Goal: Information Seeking & Learning: Learn about a topic

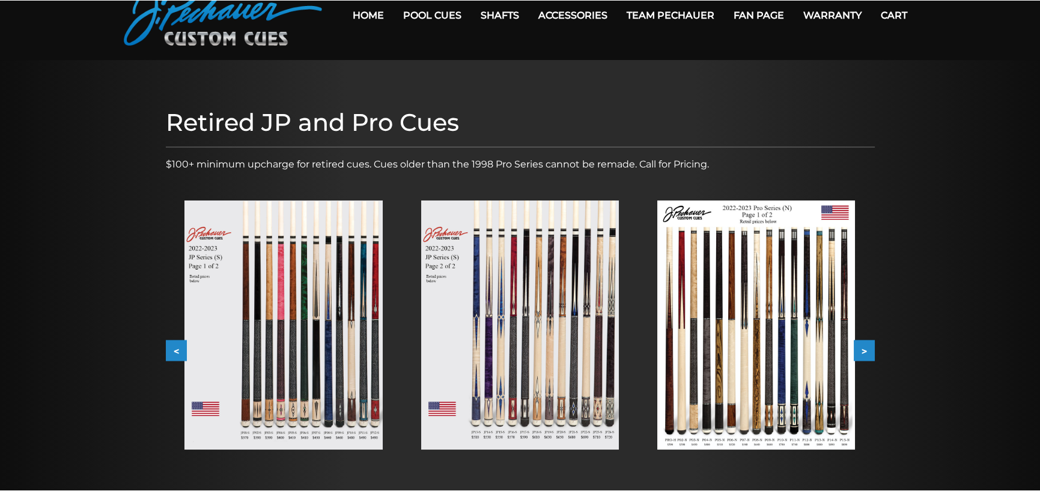
scroll to position [60, 0]
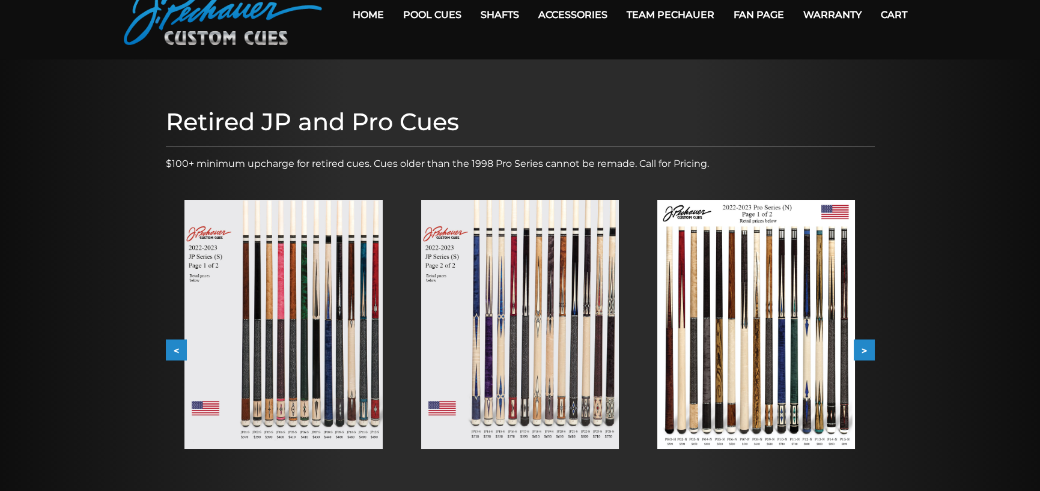
click at [867, 346] on button ">" at bounding box center [863, 350] width 21 height 21
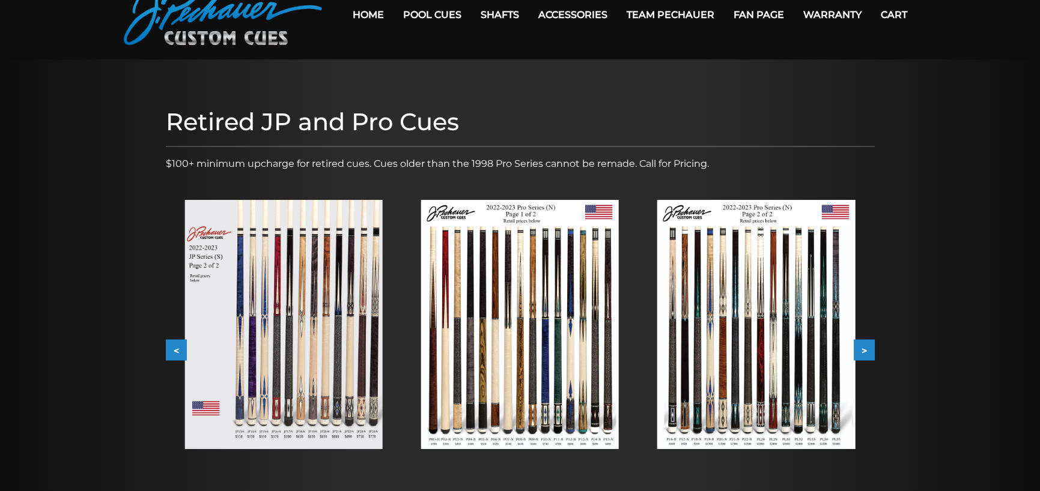
click at [867, 346] on button ">" at bounding box center [863, 350] width 21 height 21
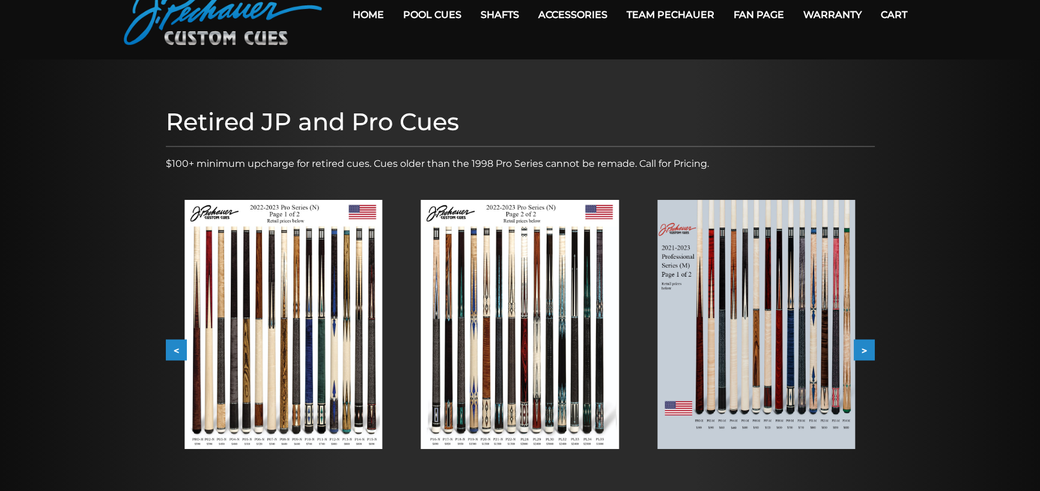
click at [867, 346] on button ">" at bounding box center [863, 350] width 21 height 21
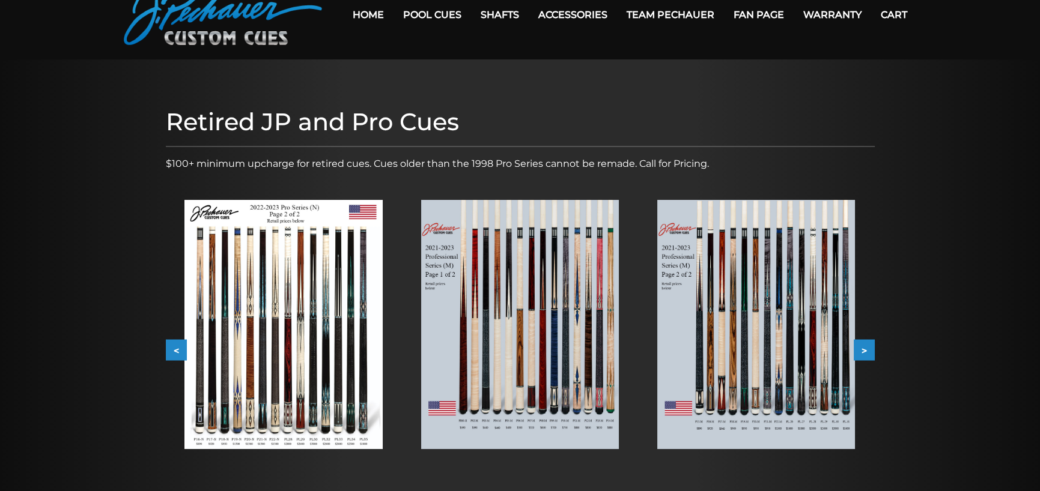
click at [867, 346] on button ">" at bounding box center [863, 350] width 21 height 21
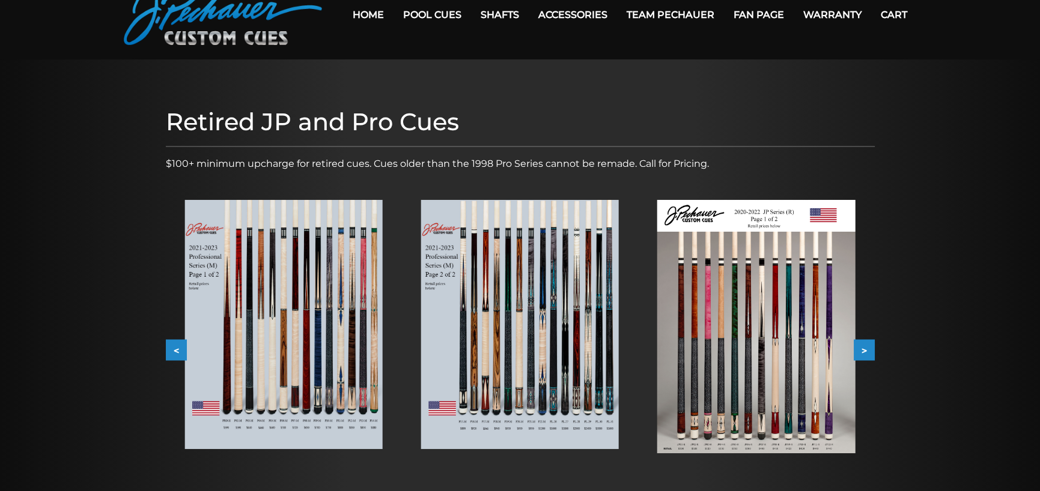
click at [867, 346] on button ">" at bounding box center [863, 350] width 21 height 21
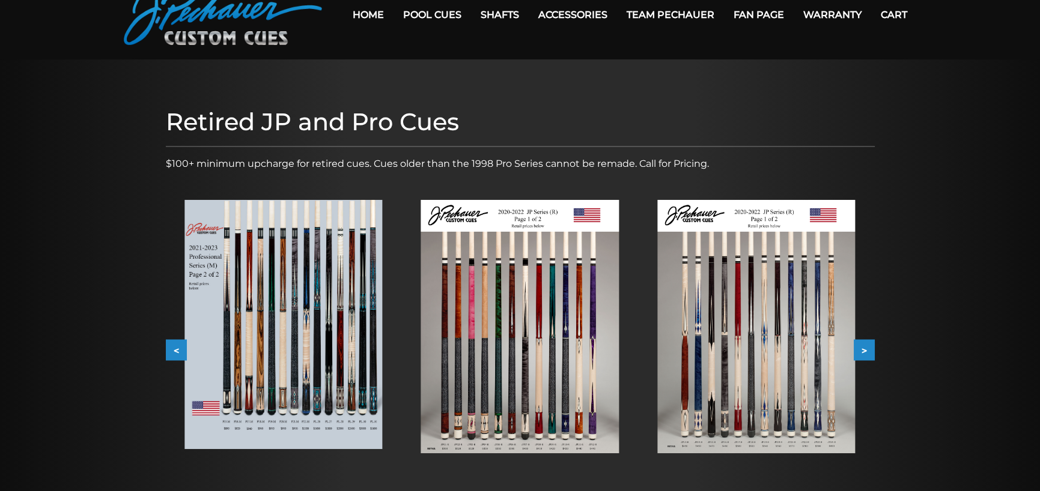
click at [867, 346] on button ">" at bounding box center [863, 350] width 21 height 21
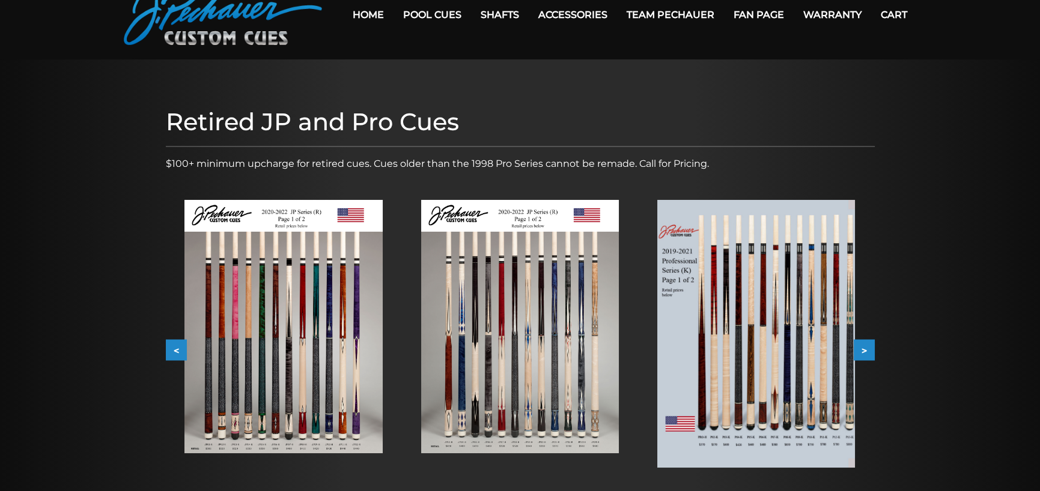
click at [867, 346] on button ">" at bounding box center [863, 350] width 21 height 21
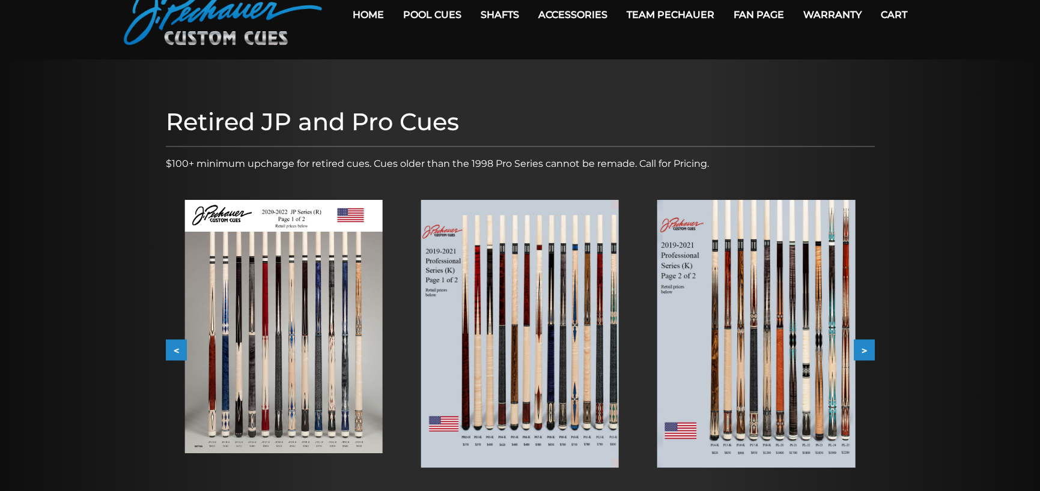
click at [867, 346] on button ">" at bounding box center [863, 350] width 21 height 21
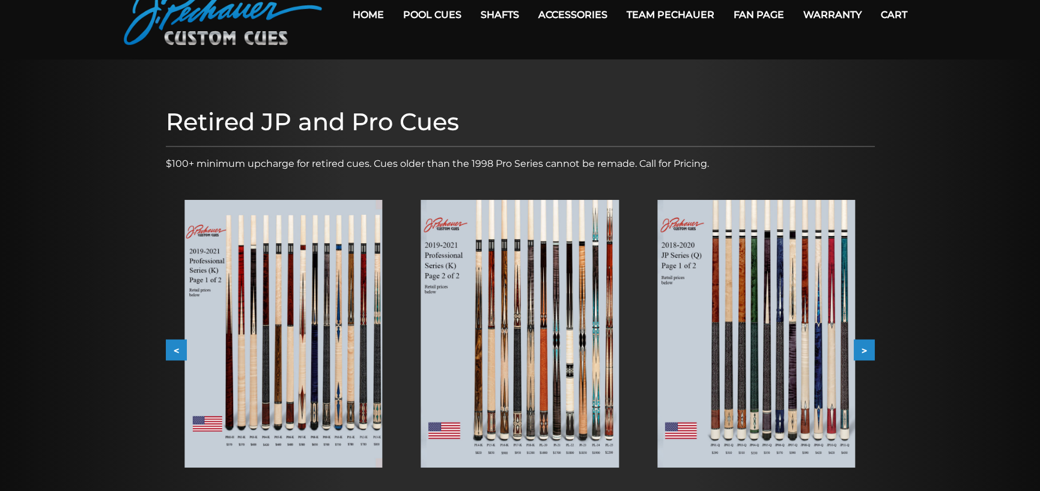
click at [867, 346] on button ">" at bounding box center [863, 350] width 21 height 21
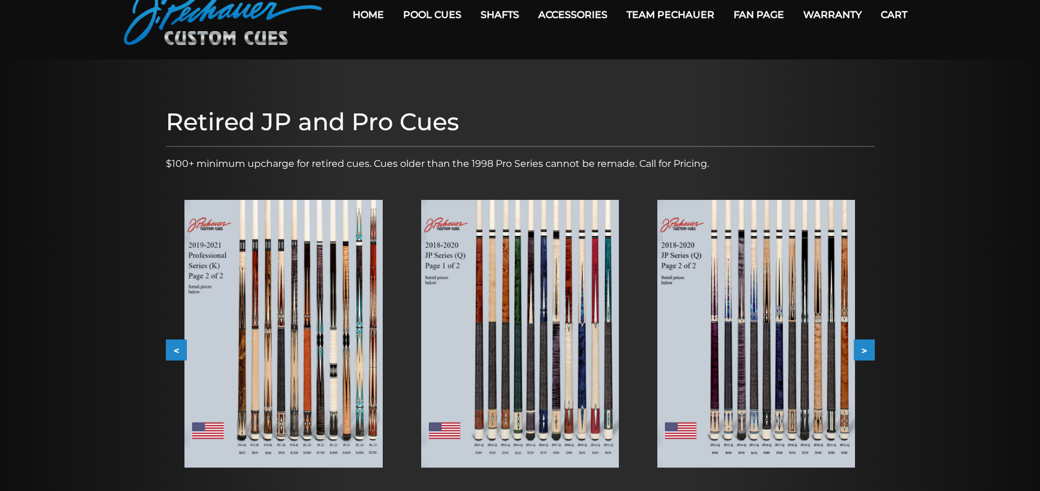
click at [772, 384] on img at bounding box center [756, 334] width 198 height 268
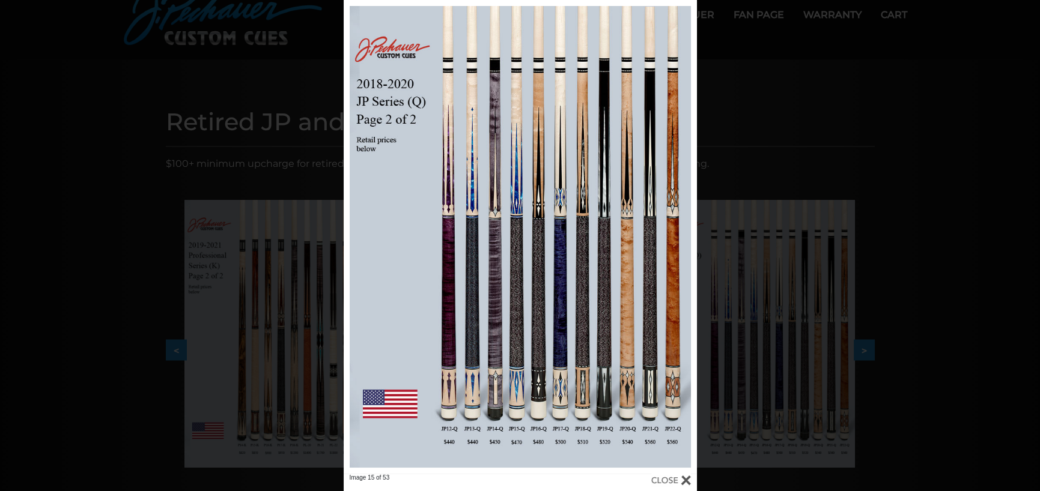
click at [122, 255] on div "Image 15 of 53" at bounding box center [520, 245] width 1040 height 491
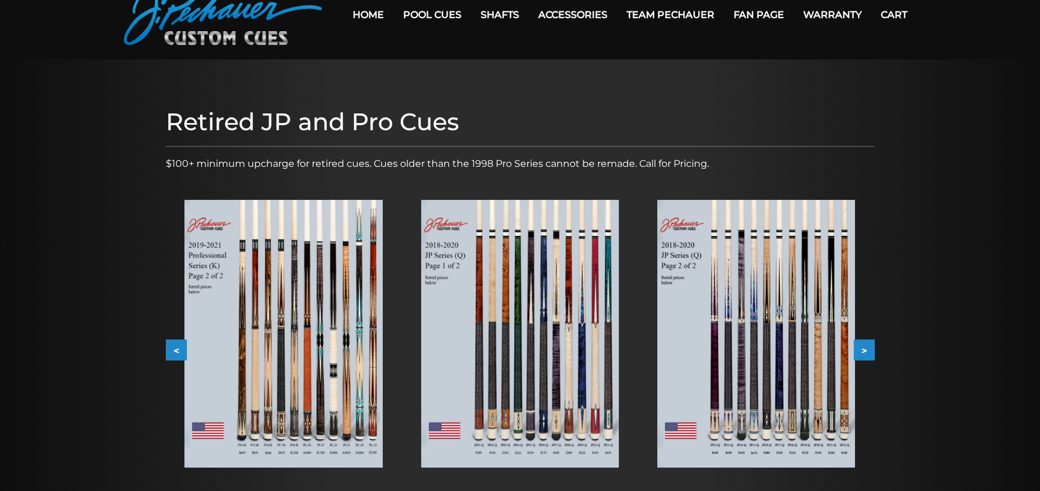
click at [174, 353] on button "<" at bounding box center [176, 350] width 21 height 21
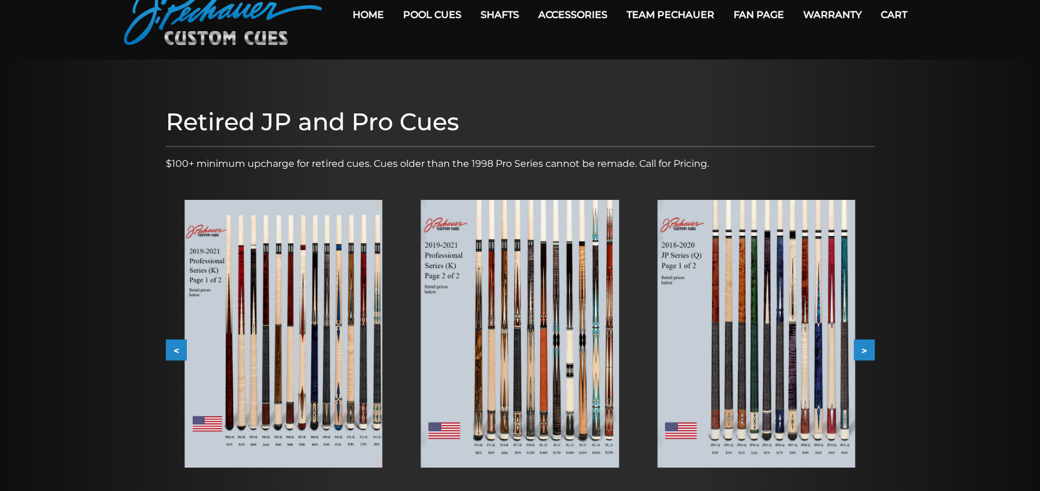
click at [174, 353] on button "<" at bounding box center [176, 350] width 21 height 21
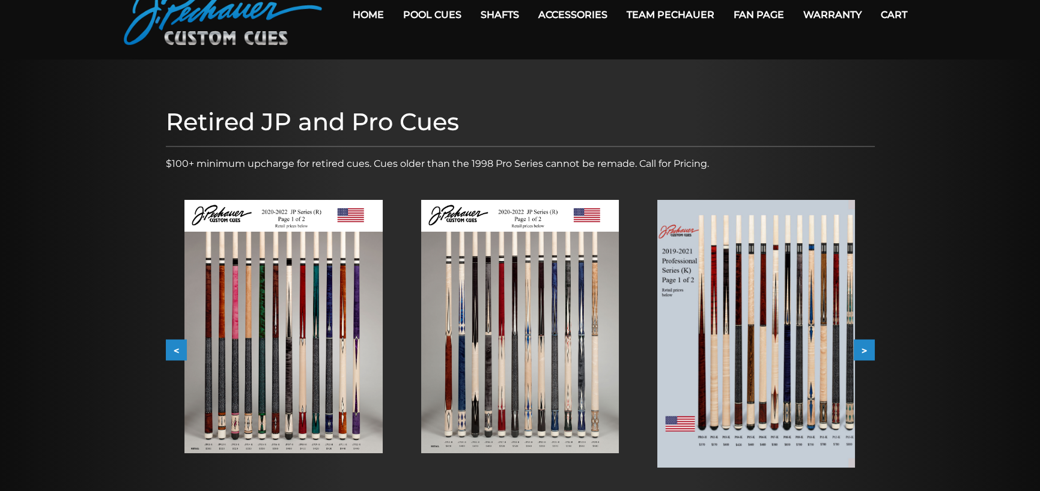
click at [174, 353] on button "<" at bounding box center [176, 350] width 21 height 21
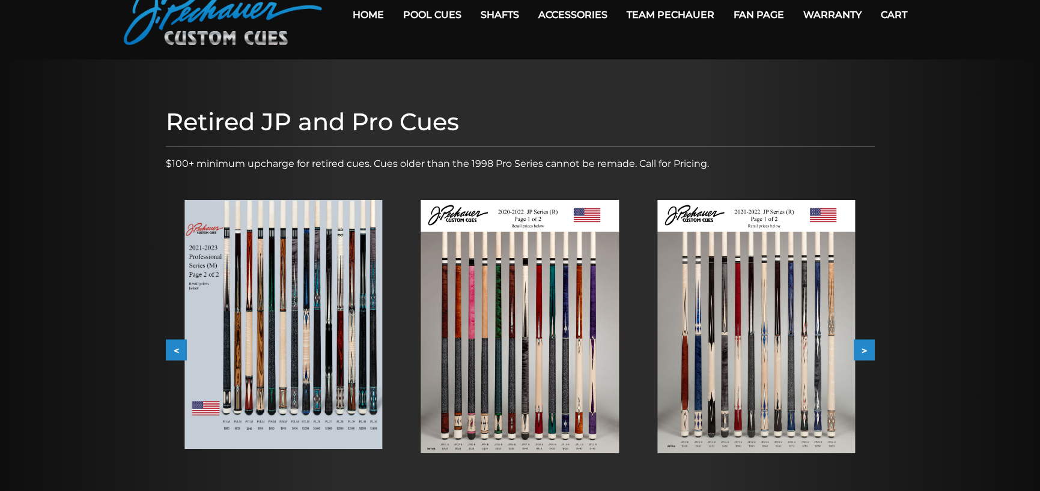
click at [174, 353] on button "<" at bounding box center [176, 350] width 21 height 21
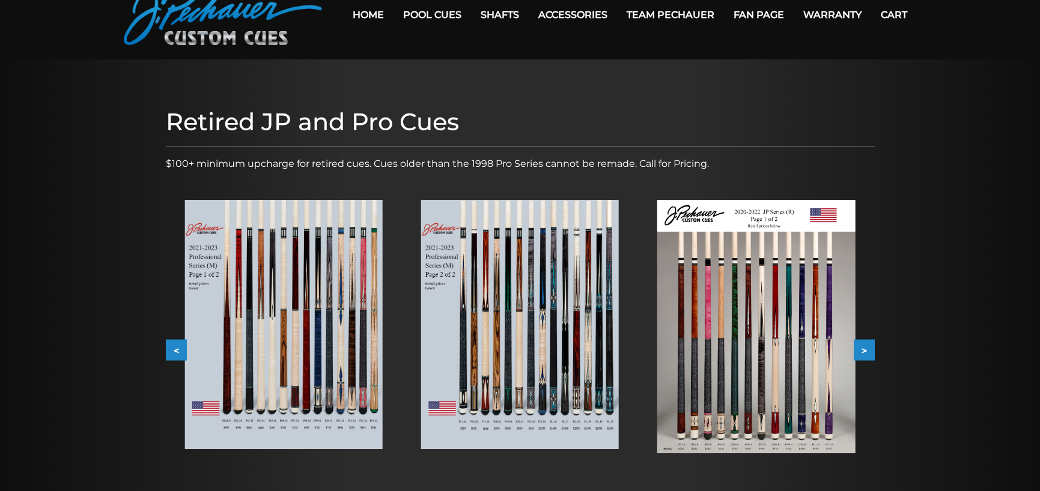
click at [174, 353] on button "<" at bounding box center [176, 350] width 21 height 21
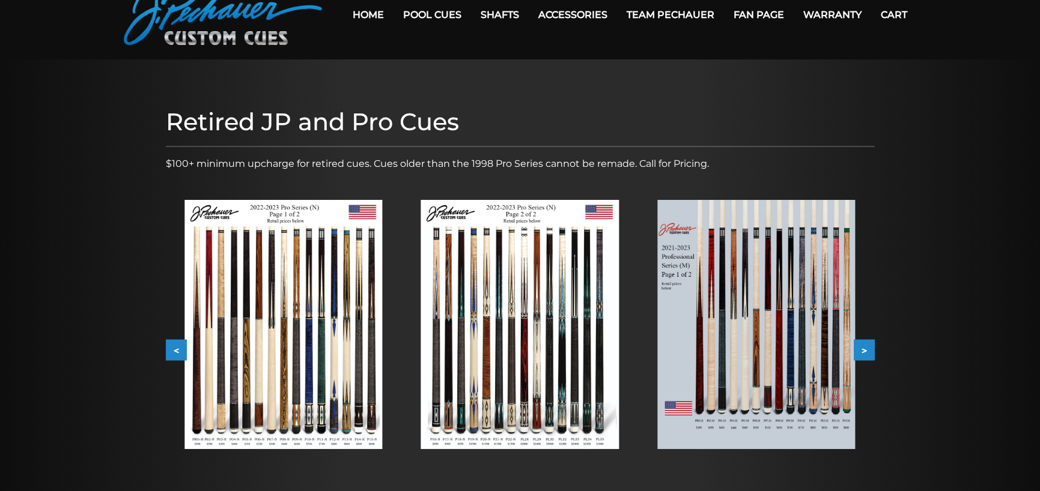
click at [174, 353] on button "<" at bounding box center [176, 350] width 21 height 21
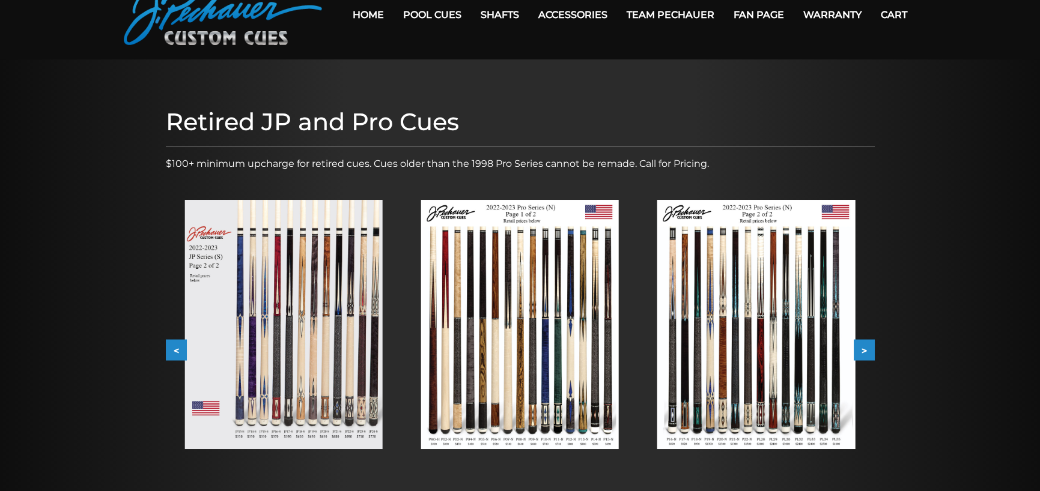
click at [174, 353] on button "<" at bounding box center [176, 350] width 21 height 21
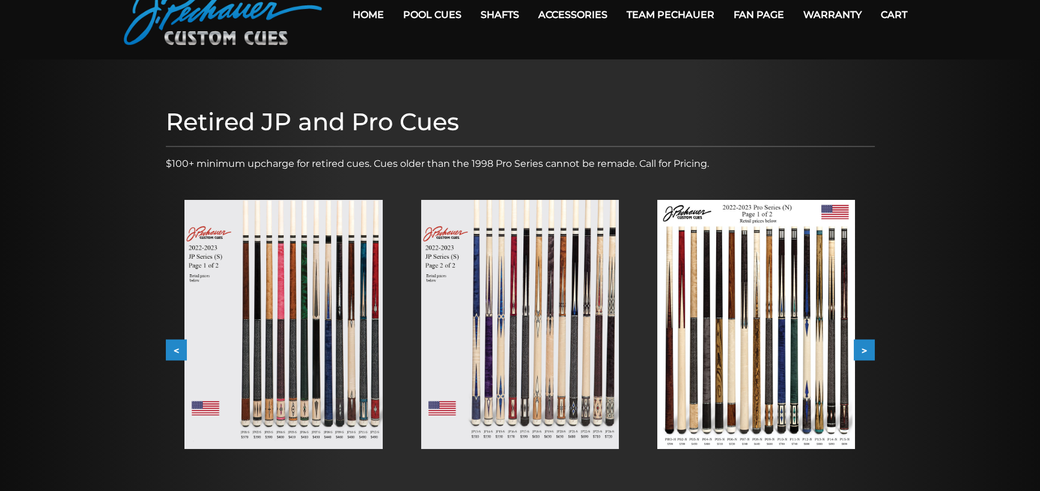
click at [174, 353] on button "<" at bounding box center [176, 350] width 21 height 21
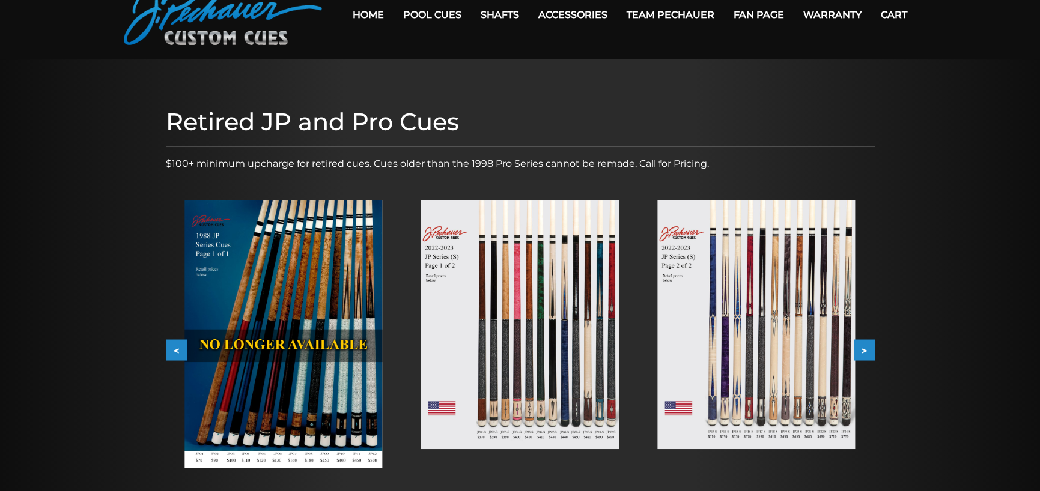
click at [174, 353] on button "<" at bounding box center [176, 350] width 21 height 21
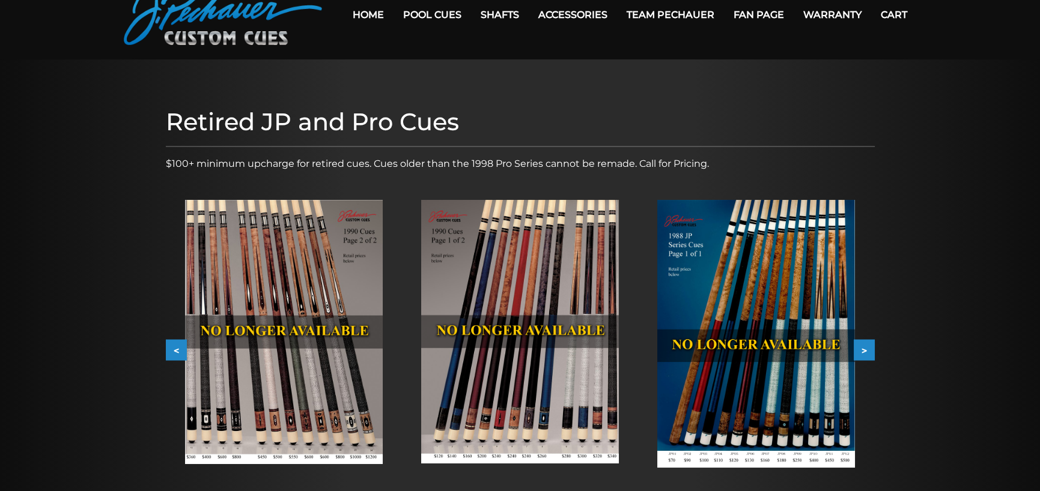
click at [174, 353] on button "<" at bounding box center [176, 350] width 21 height 21
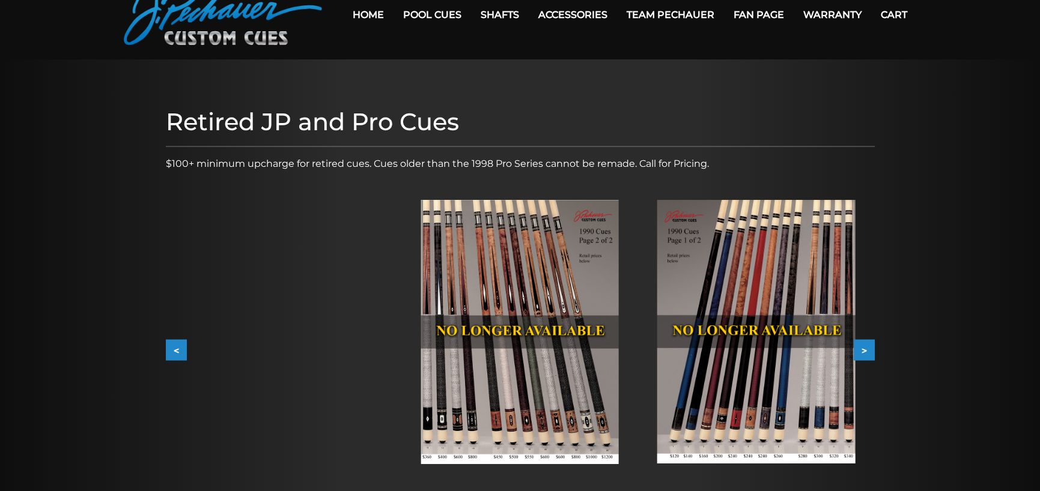
click at [174, 353] on button "<" at bounding box center [176, 350] width 21 height 21
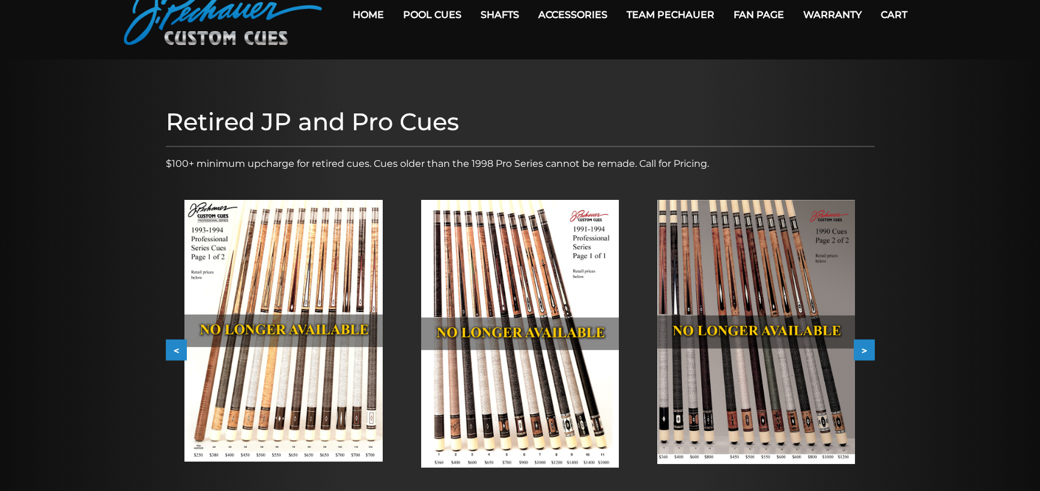
click at [174, 353] on button "<" at bounding box center [176, 350] width 21 height 21
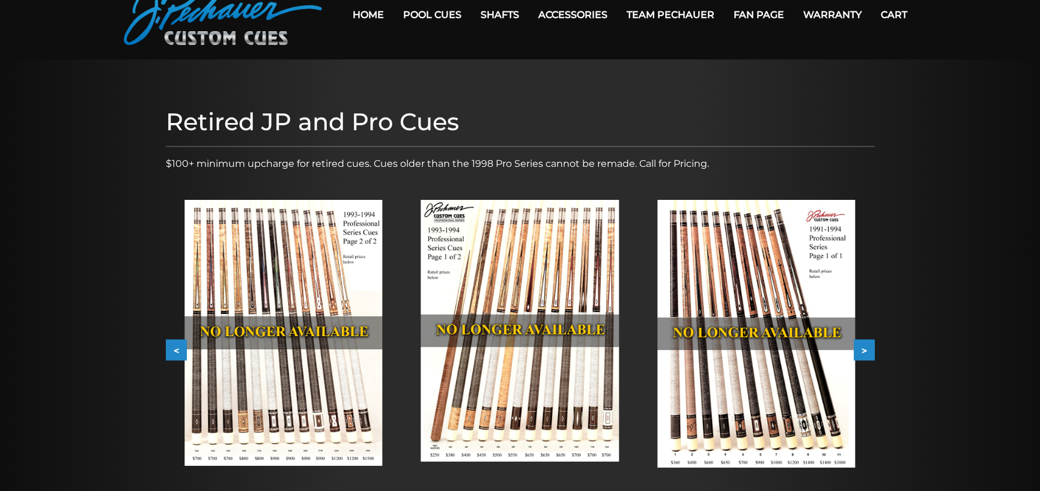
click at [866, 351] on button ">" at bounding box center [863, 350] width 21 height 21
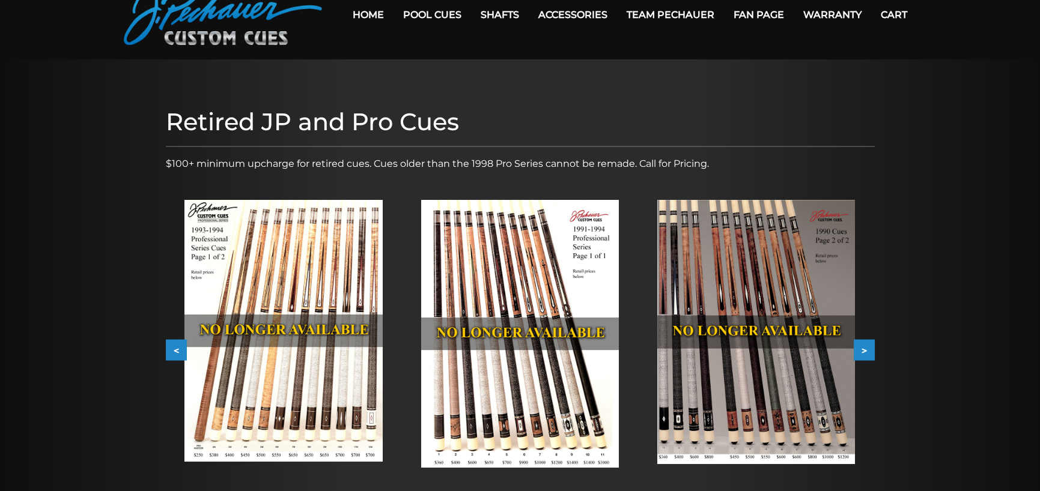
click at [866, 351] on button ">" at bounding box center [863, 350] width 21 height 21
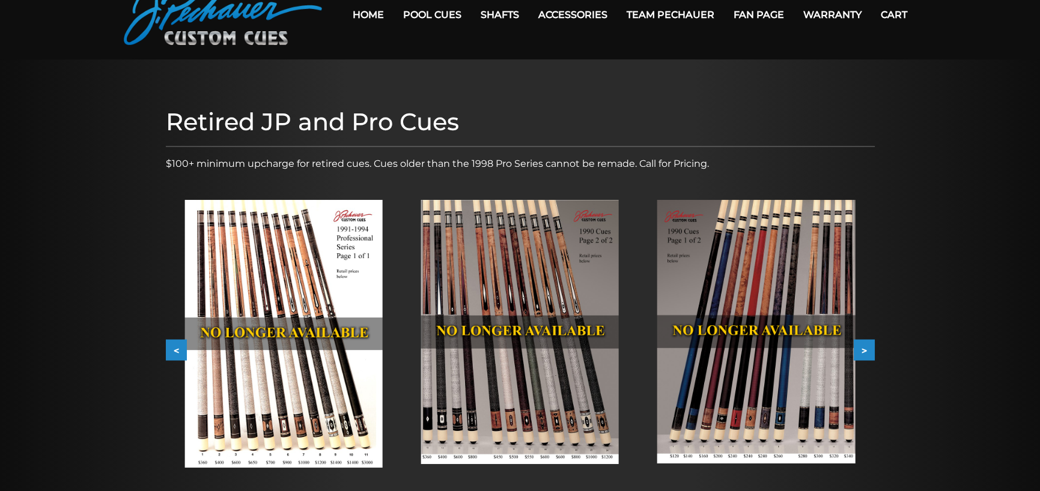
click at [866, 351] on button ">" at bounding box center [863, 350] width 21 height 21
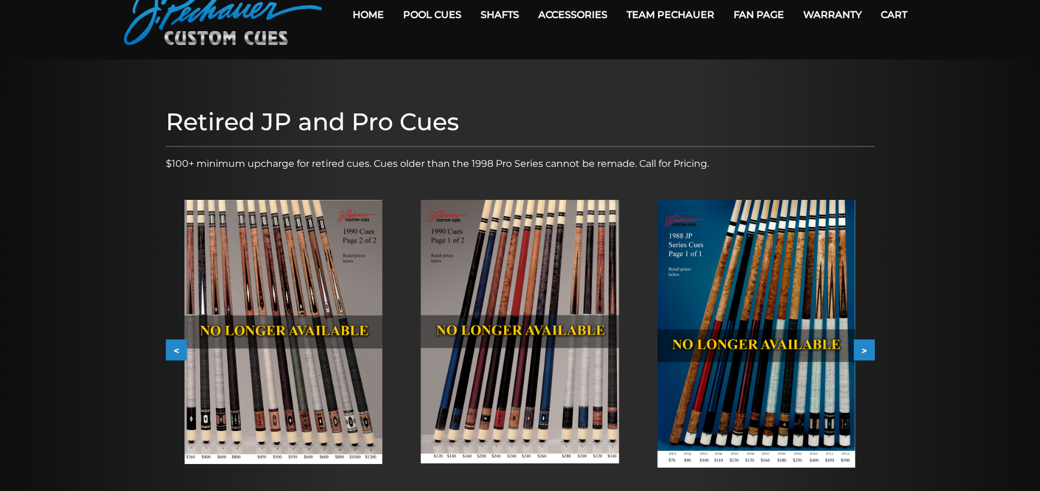
click at [866, 351] on button ">" at bounding box center [863, 350] width 21 height 21
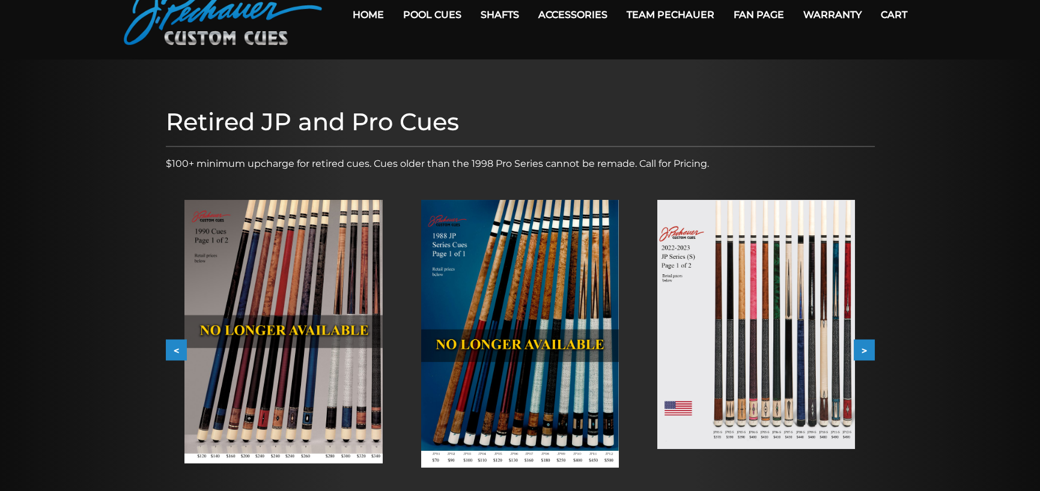
click at [866, 351] on button ">" at bounding box center [863, 350] width 21 height 21
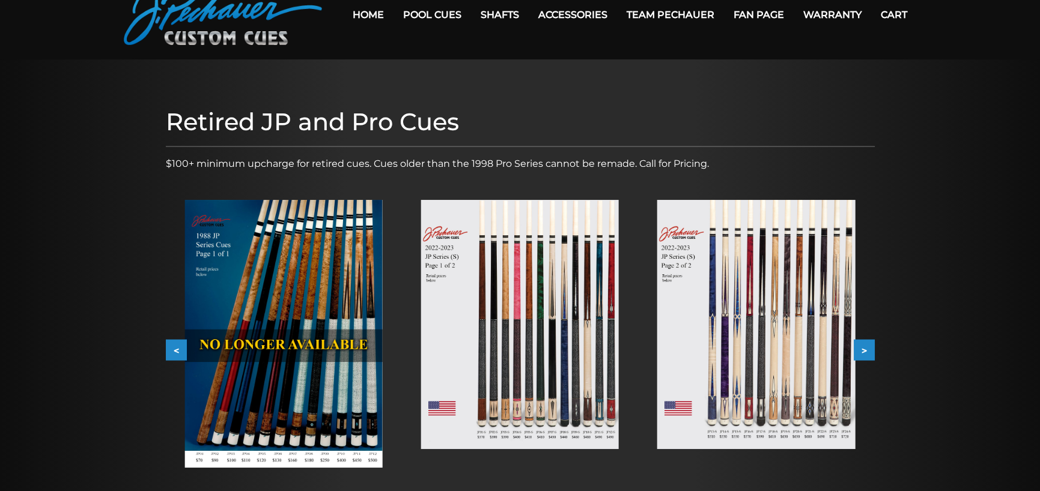
click at [866, 351] on button ">" at bounding box center [863, 350] width 21 height 21
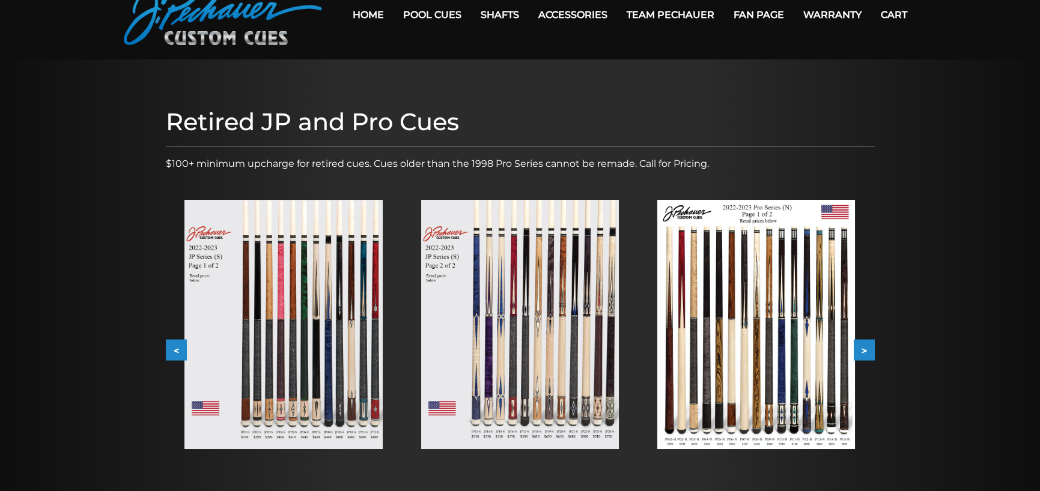
click at [545, 362] on img at bounding box center [520, 324] width 198 height 249
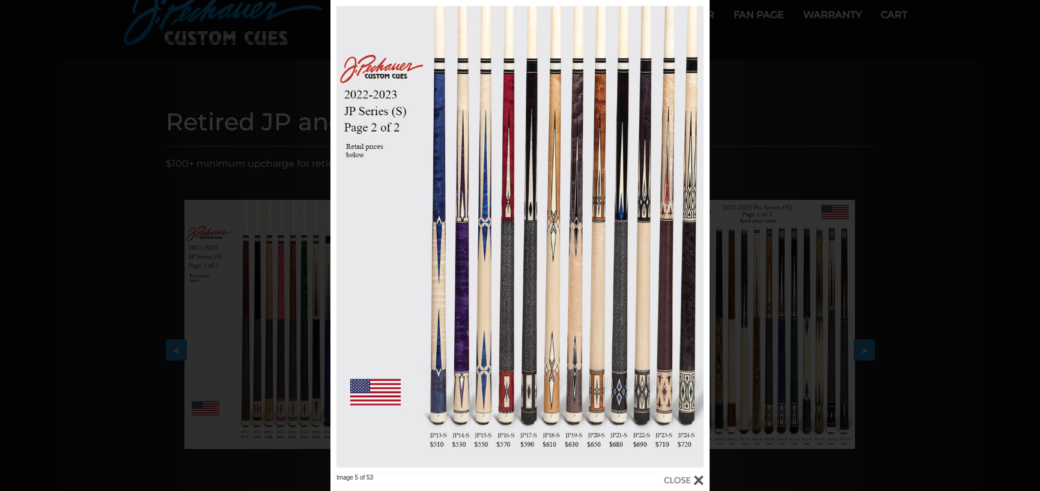
click at [99, 313] on div "Image 5 of 53" at bounding box center [520, 245] width 1040 height 491
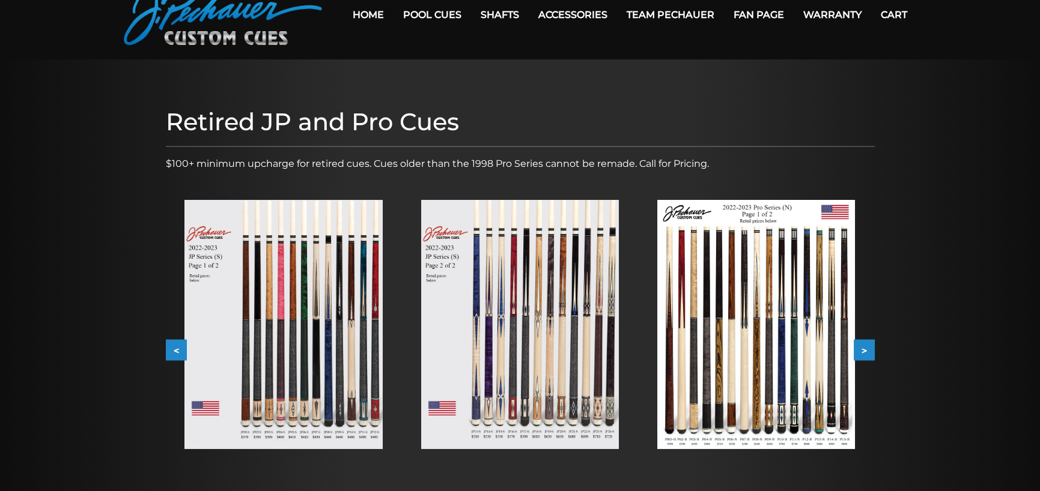
click at [324, 366] on img at bounding box center [283, 324] width 198 height 249
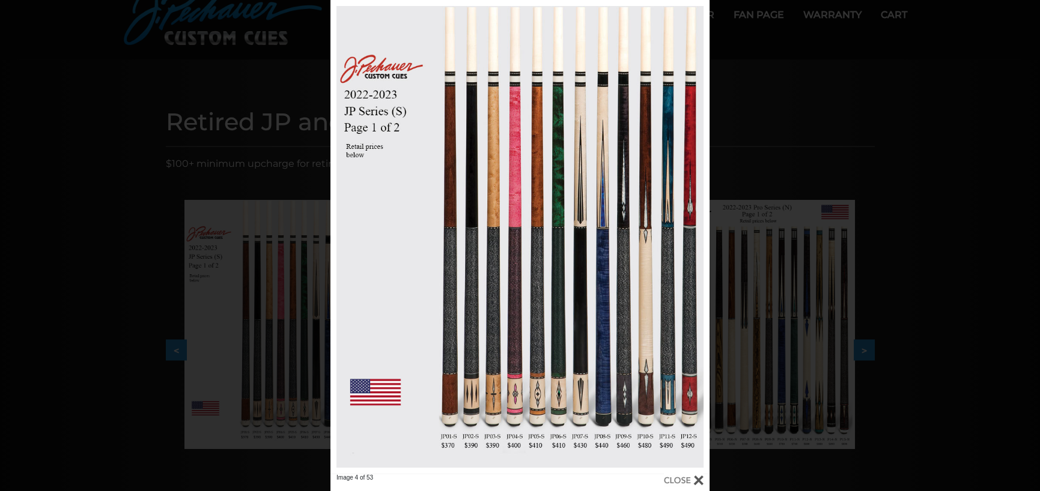
click at [903, 261] on div "Image 4 of 53" at bounding box center [520, 245] width 1040 height 491
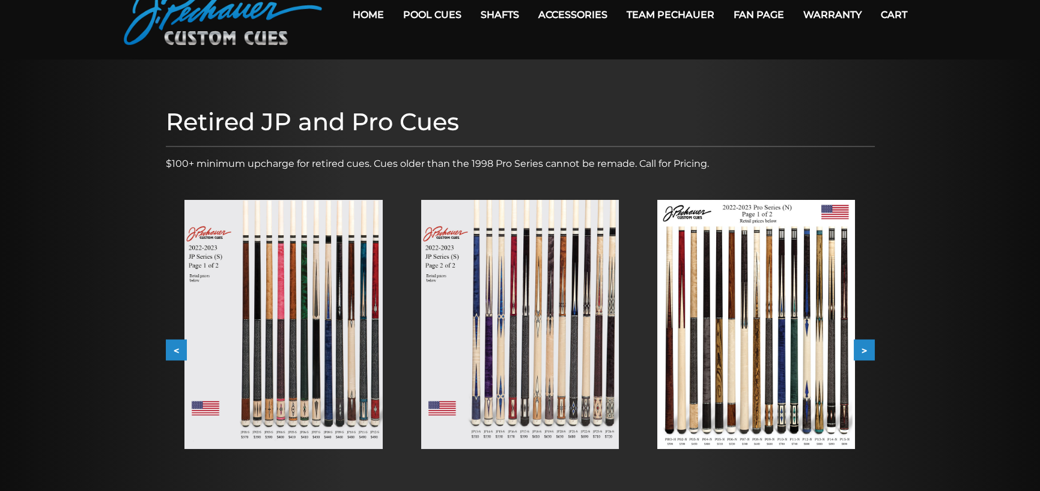
click at [477, 323] on img at bounding box center [520, 324] width 198 height 249
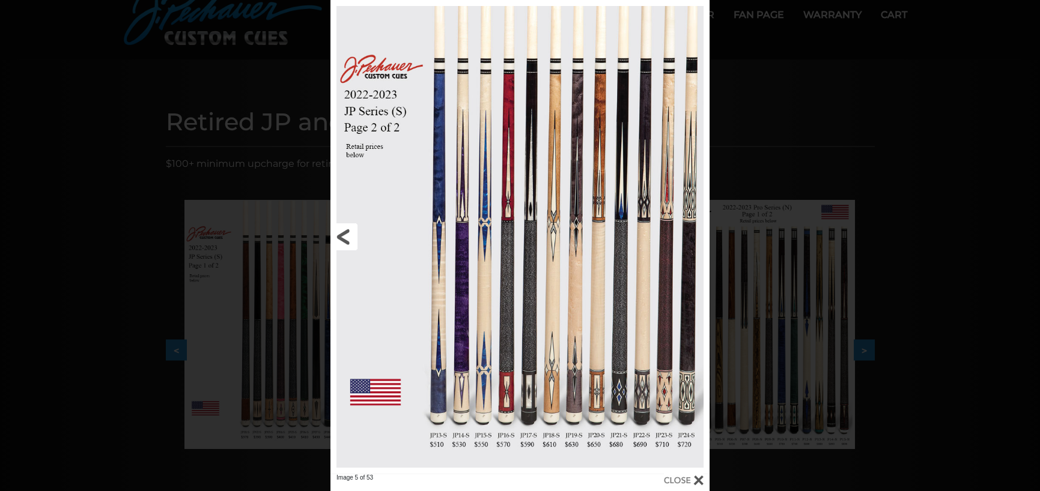
click at [341, 237] on link at bounding box center [415, 237] width 171 height 474
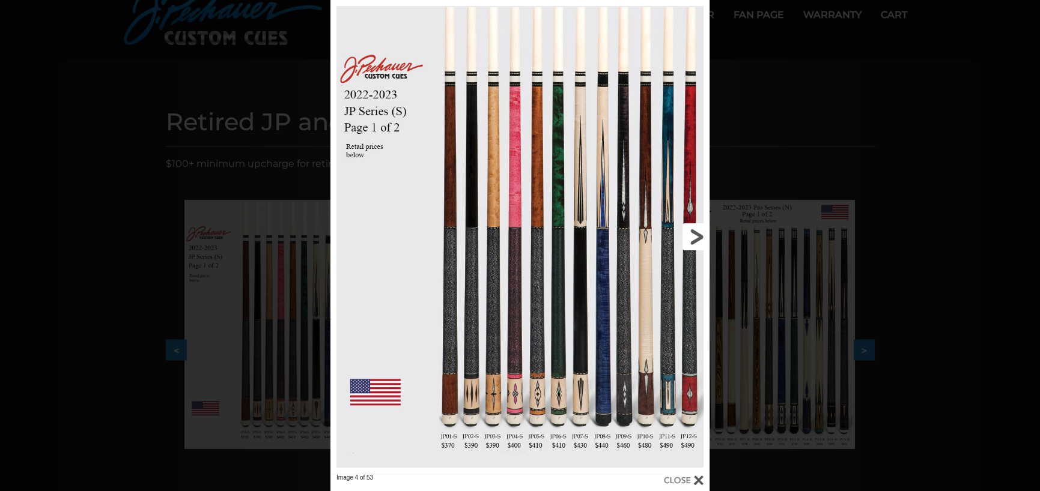
click at [696, 234] on link at bounding box center [624, 237] width 171 height 474
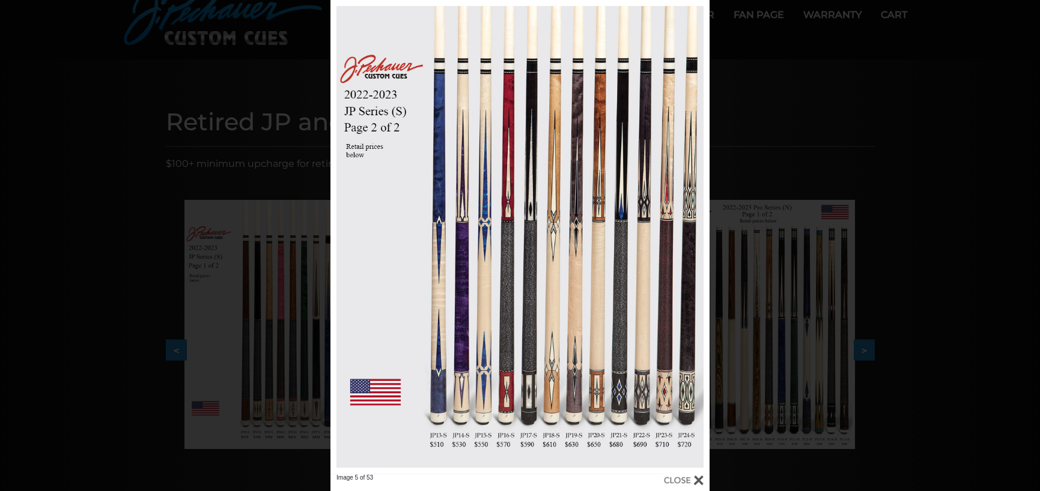
click at [924, 211] on div "Image 5 of 53" at bounding box center [520, 245] width 1040 height 491
